Goal: Task Accomplishment & Management: Manage account settings

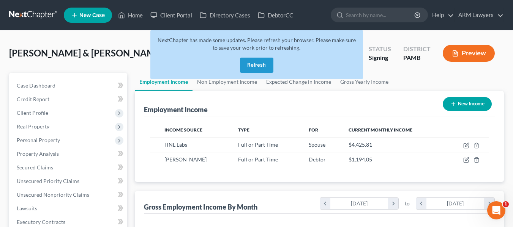
click at [15, 15] on link at bounding box center [33, 15] width 49 height 14
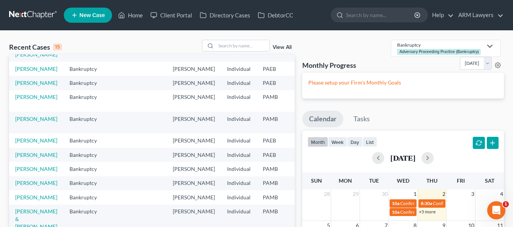
scroll to position [38, 0]
click at [32, 172] on link "Manginelli, Daniel" at bounding box center [36, 169] width 42 height 6
select select "20"
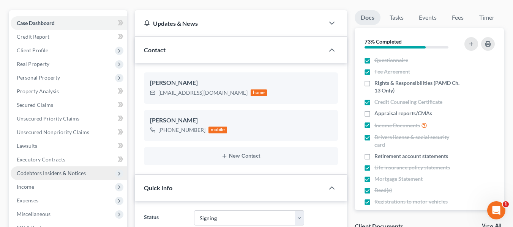
scroll to position [76, 0]
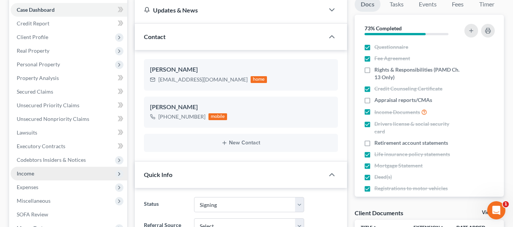
click at [31, 169] on span "Income" at bounding box center [69, 174] width 117 height 14
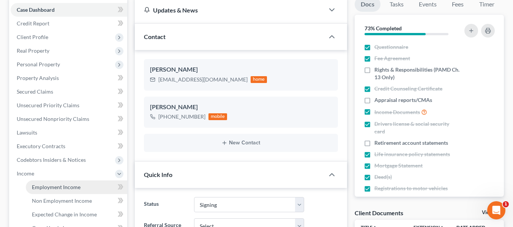
click at [41, 183] on link "Employment Income" at bounding box center [76, 188] width 101 height 14
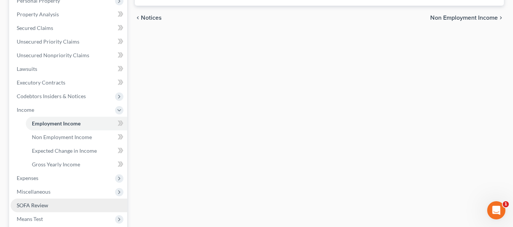
scroll to position [152, 0]
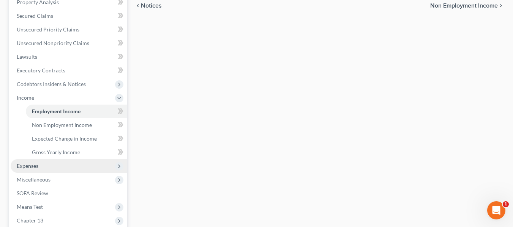
click at [34, 166] on span "Expenses" at bounding box center [28, 166] width 22 height 6
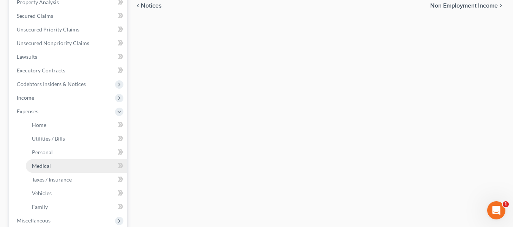
click at [39, 166] on span "Medical" at bounding box center [41, 166] width 19 height 6
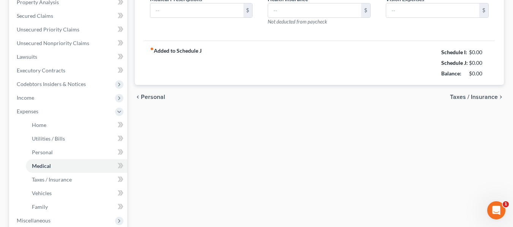
type input "0.00"
type input "5.00"
type input "25.00"
type input "0.00"
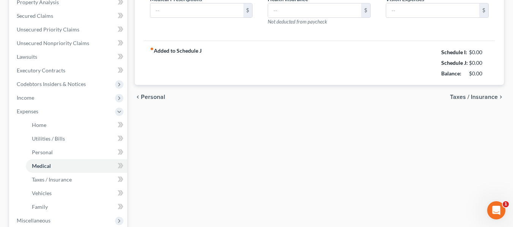
type input "20.00"
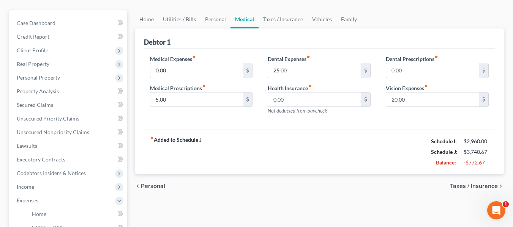
scroll to position [76, 0]
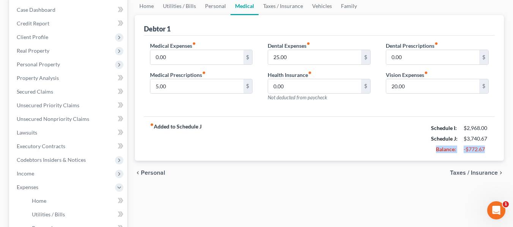
drag, startPoint x: 476, startPoint y: 150, endPoint x: 422, endPoint y: 150, distance: 53.5
click at [422, 150] on div "fiber_manual_record Added to Schedule J Schedule I: $2,968.00 Schedule J: $3,74…" at bounding box center [319, 139] width 351 height 44
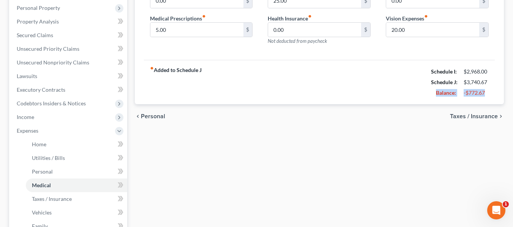
scroll to position [114, 0]
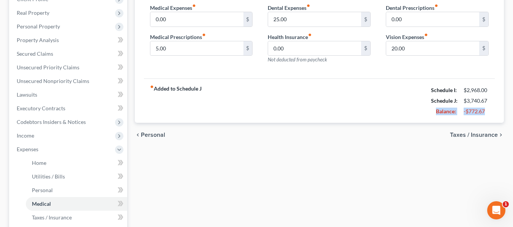
click at [390, 117] on div "fiber_manual_record Added to Schedule J Schedule I: $2,968.00 Schedule J: $3,74…" at bounding box center [319, 101] width 351 height 44
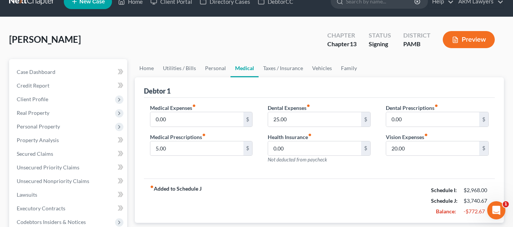
scroll to position [0, 0]
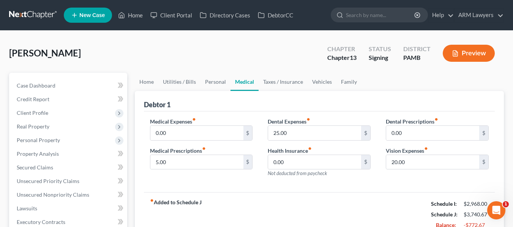
click at [275, 41] on div "Manginelli, Daniel Upgraded Chapter Chapter 13 Status Signing District PAMB Pre…" at bounding box center [256, 56] width 495 height 33
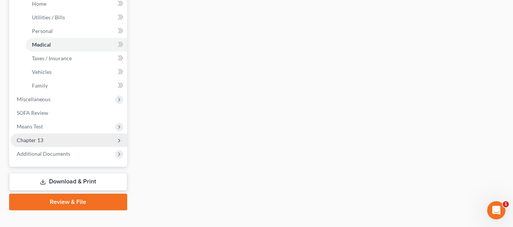
scroll to position [285, 0]
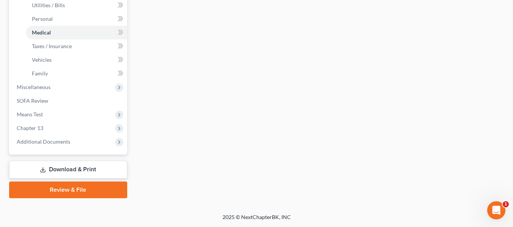
click at [51, 169] on link "Download & Print" at bounding box center [68, 170] width 118 height 18
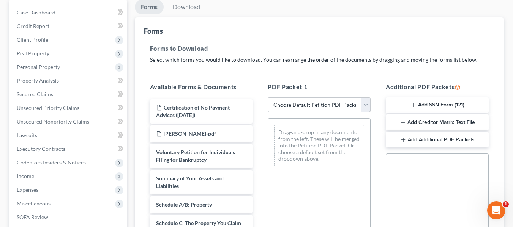
scroll to position [76, 0]
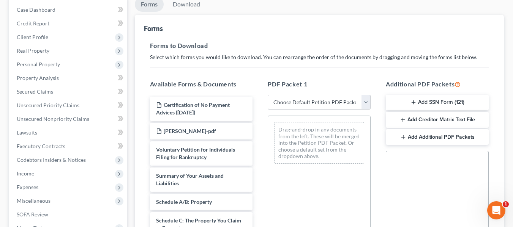
click at [301, 100] on select "Choose Default Petition PDF Packet Complete Bankruptcy Petition (all forms and …" at bounding box center [319, 102] width 103 height 15
select select "0"
click at [268, 95] on select "Choose Default Petition PDF Packet Complete Bankruptcy Petition (all forms and …" at bounding box center [319, 102] width 103 height 15
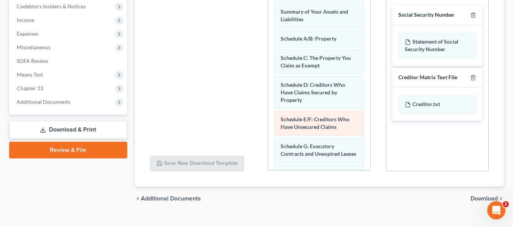
scroll to position [242, 0]
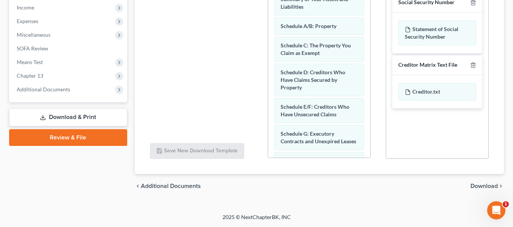
click at [485, 186] on span "Download" at bounding box center [483, 186] width 27 height 6
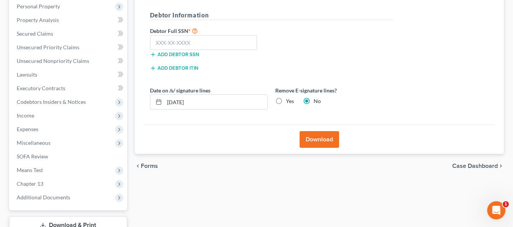
scroll to position [114, 0]
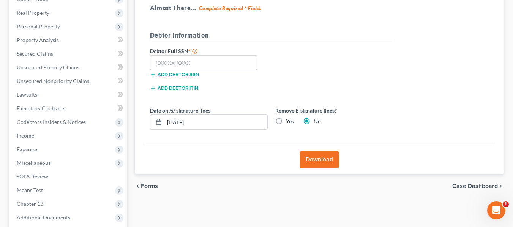
click at [286, 120] on label "Yes" at bounding box center [290, 122] width 8 height 8
click at [289, 120] on input "Yes" at bounding box center [291, 120] width 5 height 5
radio input "true"
radio input "false"
click at [330, 164] on button "Download" at bounding box center [319, 159] width 39 height 17
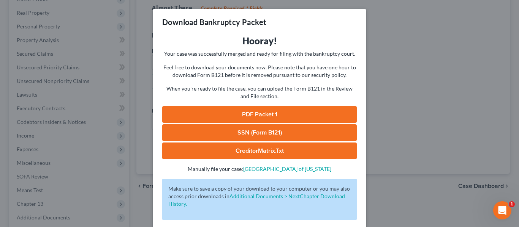
click at [280, 113] on link "PDF Packet 1" at bounding box center [259, 114] width 194 height 17
click at [79, 132] on div "Download Bankruptcy Packet Hooray! Your case was successfully merged and ready …" at bounding box center [259, 113] width 519 height 227
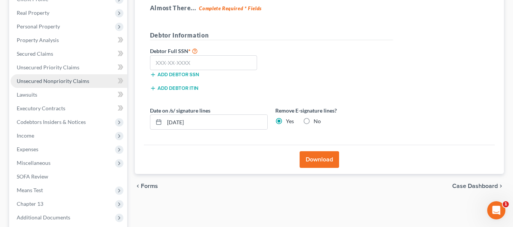
click at [44, 86] on link "Unsecured Nonpriority Claims" at bounding box center [69, 81] width 117 height 14
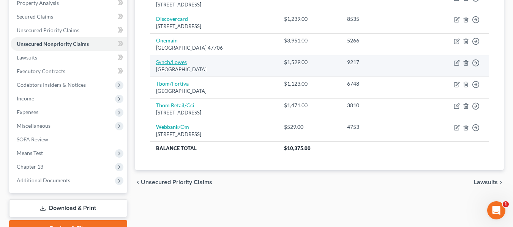
scroll to position [152, 0]
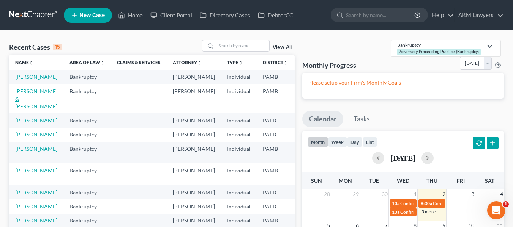
click at [27, 101] on link "[PERSON_NAME] & [PERSON_NAME]" at bounding box center [36, 99] width 42 height 22
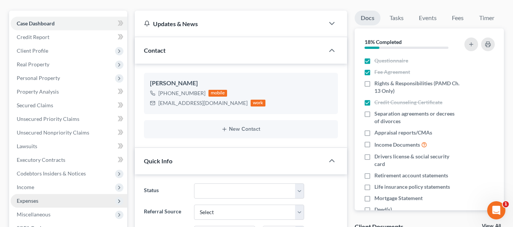
scroll to position [76, 0]
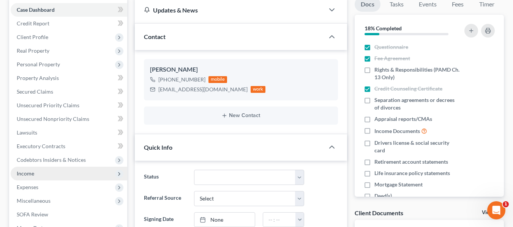
click at [32, 174] on span "Income" at bounding box center [25, 173] width 17 height 6
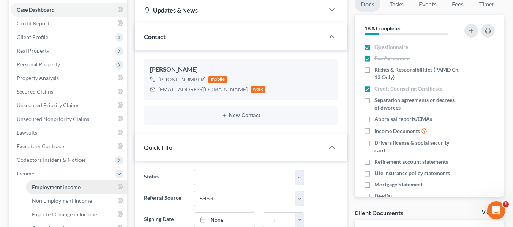
click at [49, 189] on span "Employment Income" at bounding box center [56, 187] width 49 height 6
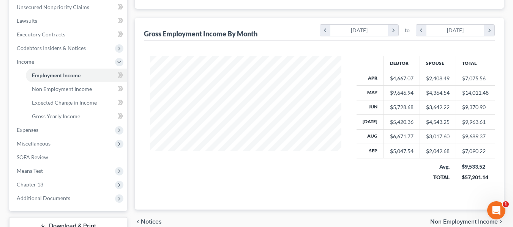
scroll to position [190, 0]
